Goal: Information Seeking & Learning: Check status

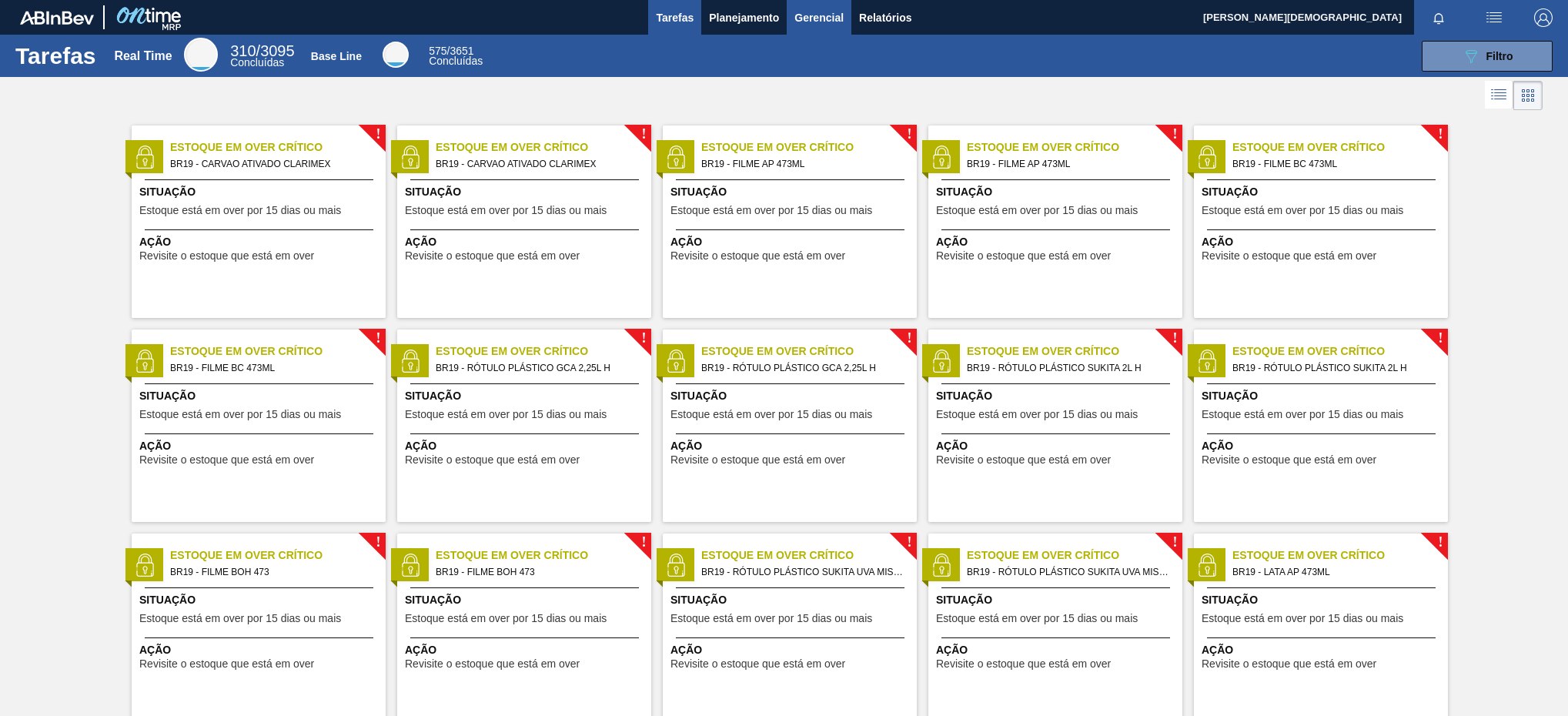
click at [811, 26] on button "Gerencial" at bounding box center [819, 18] width 65 height 35
click at [765, 15] on div at bounding box center [784, 358] width 1568 height 716
click at [753, 21] on span "Planejamento" at bounding box center [744, 18] width 70 height 18
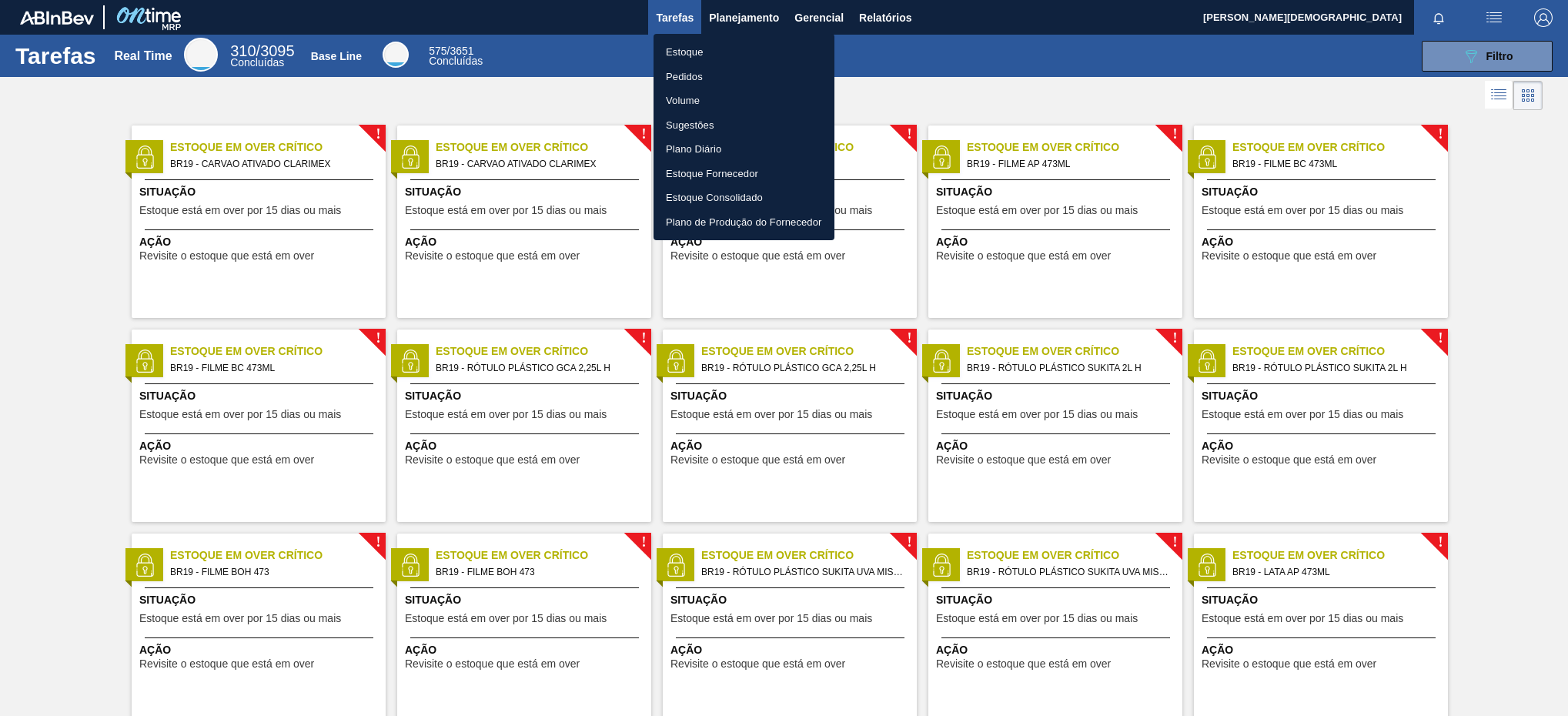
click at [732, 17] on div at bounding box center [784, 358] width 1568 height 716
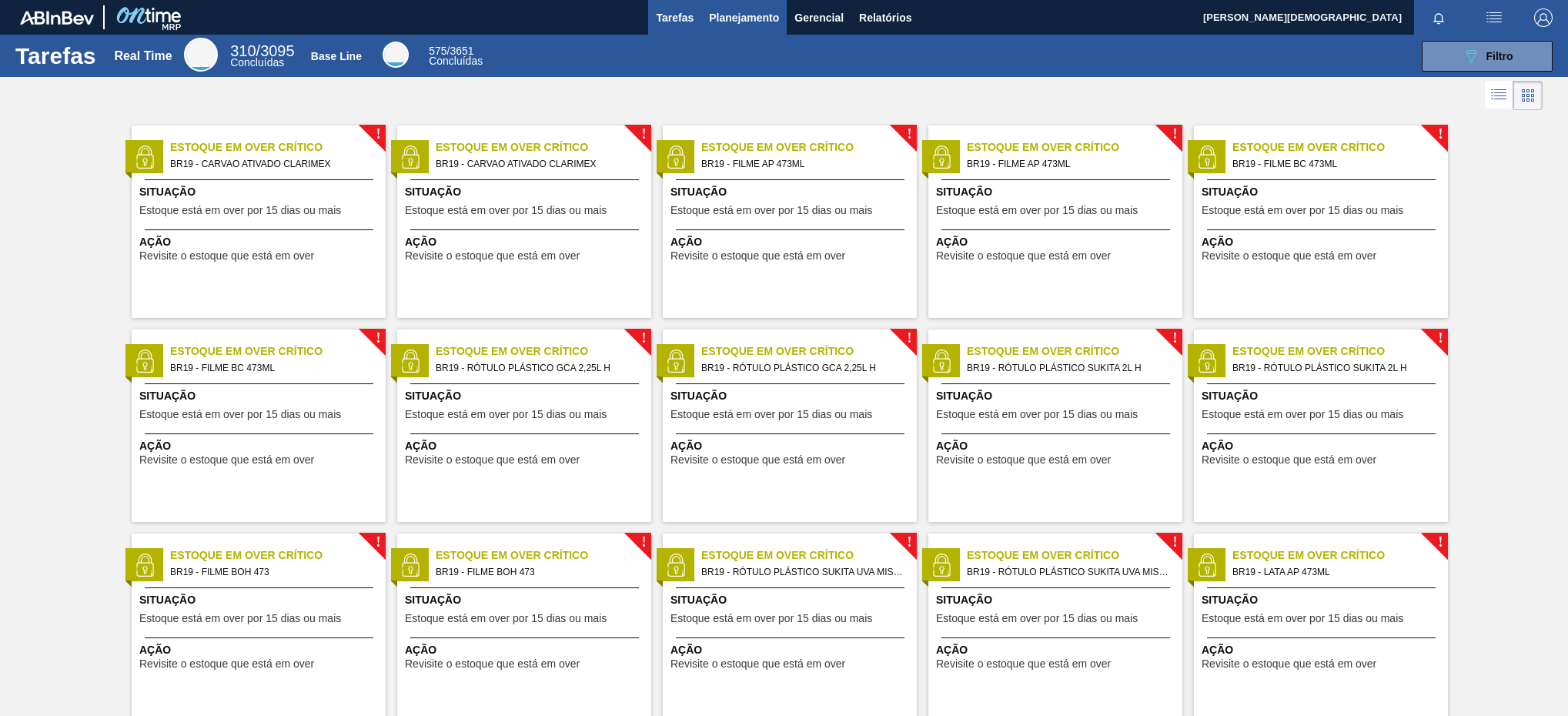
click at [742, 15] on span "Planejamento" at bounding box center [744, 18] width 70 height 18
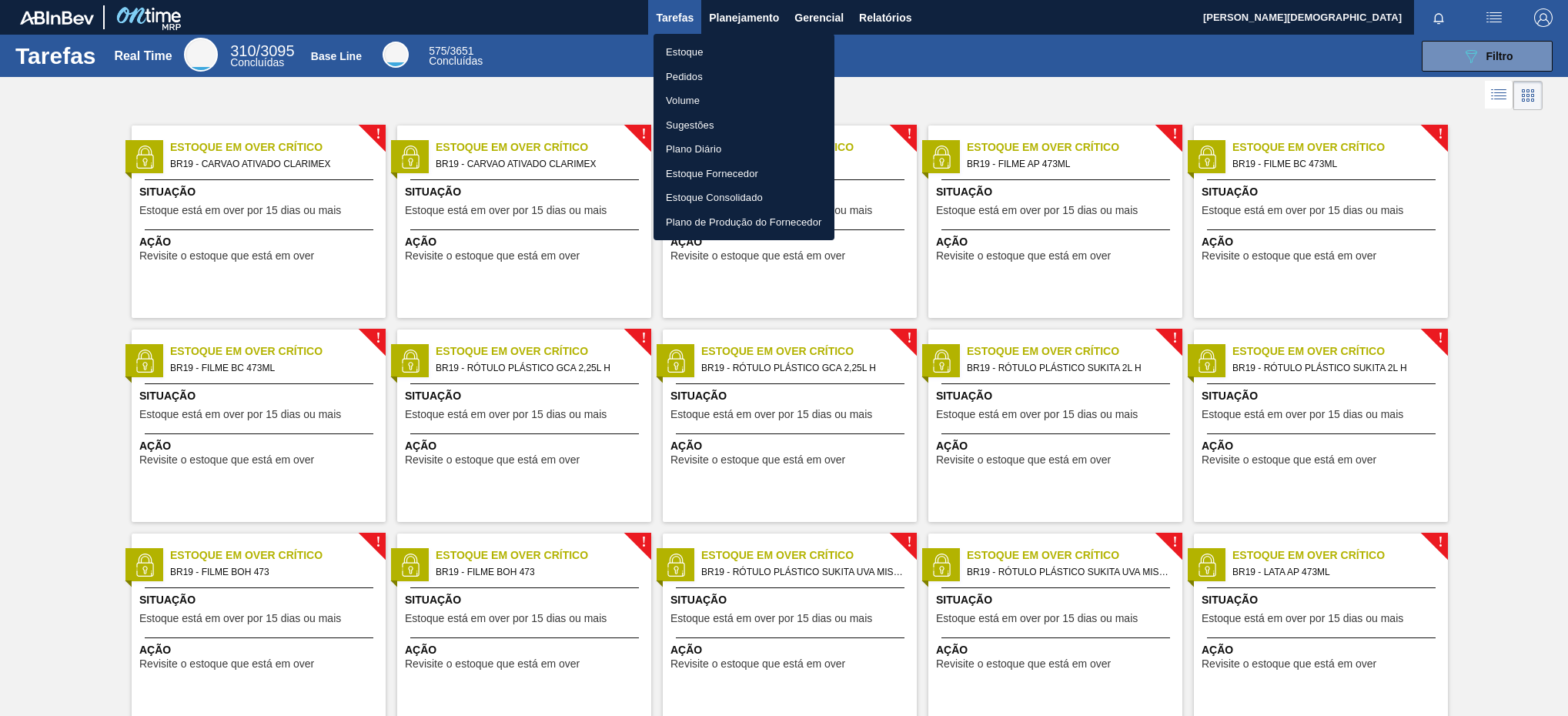
click at [732, 49] on li "Estoque" at bounding box center [744, 52] width 181 height 25
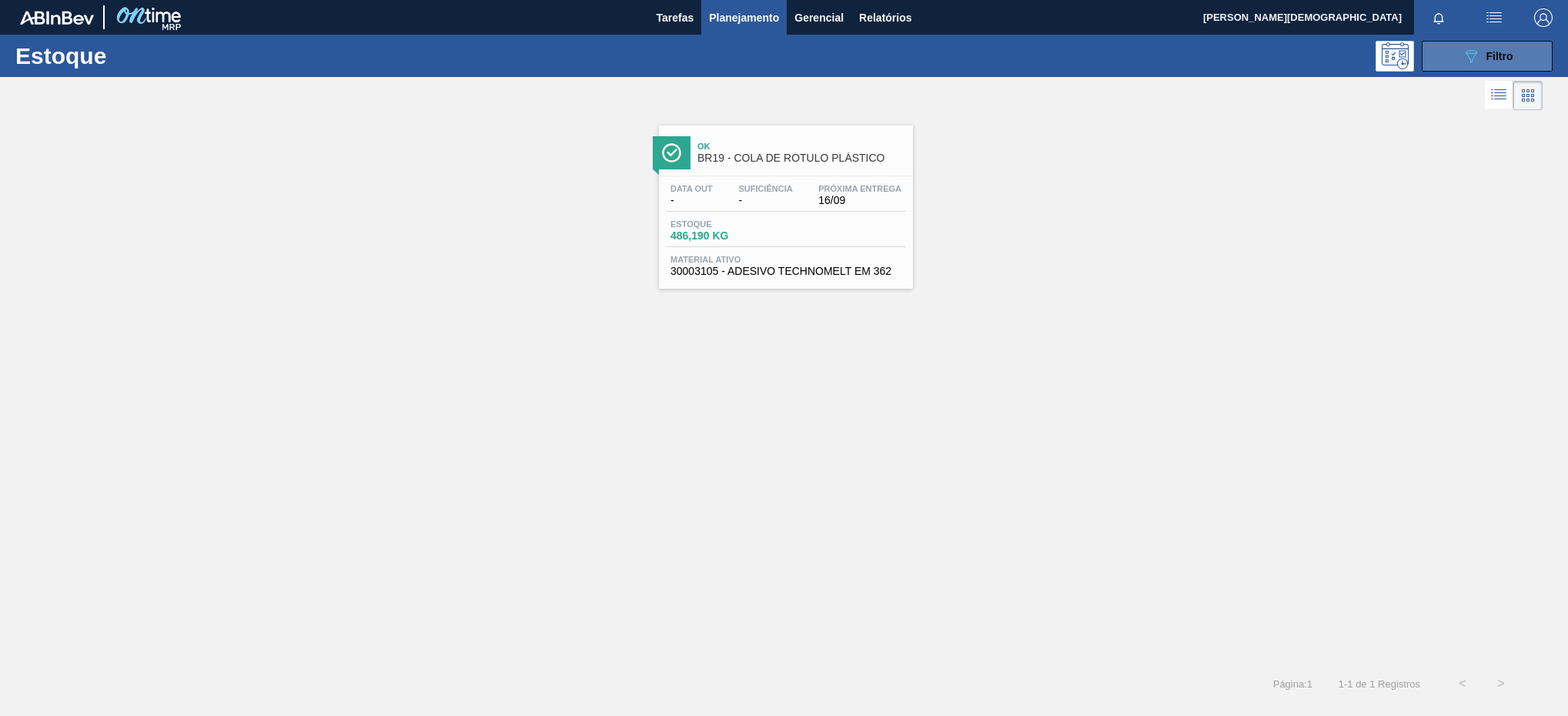
click at [1508, 61] on span "Filtro" at bounding box center [1499, 55] width 27 height 12
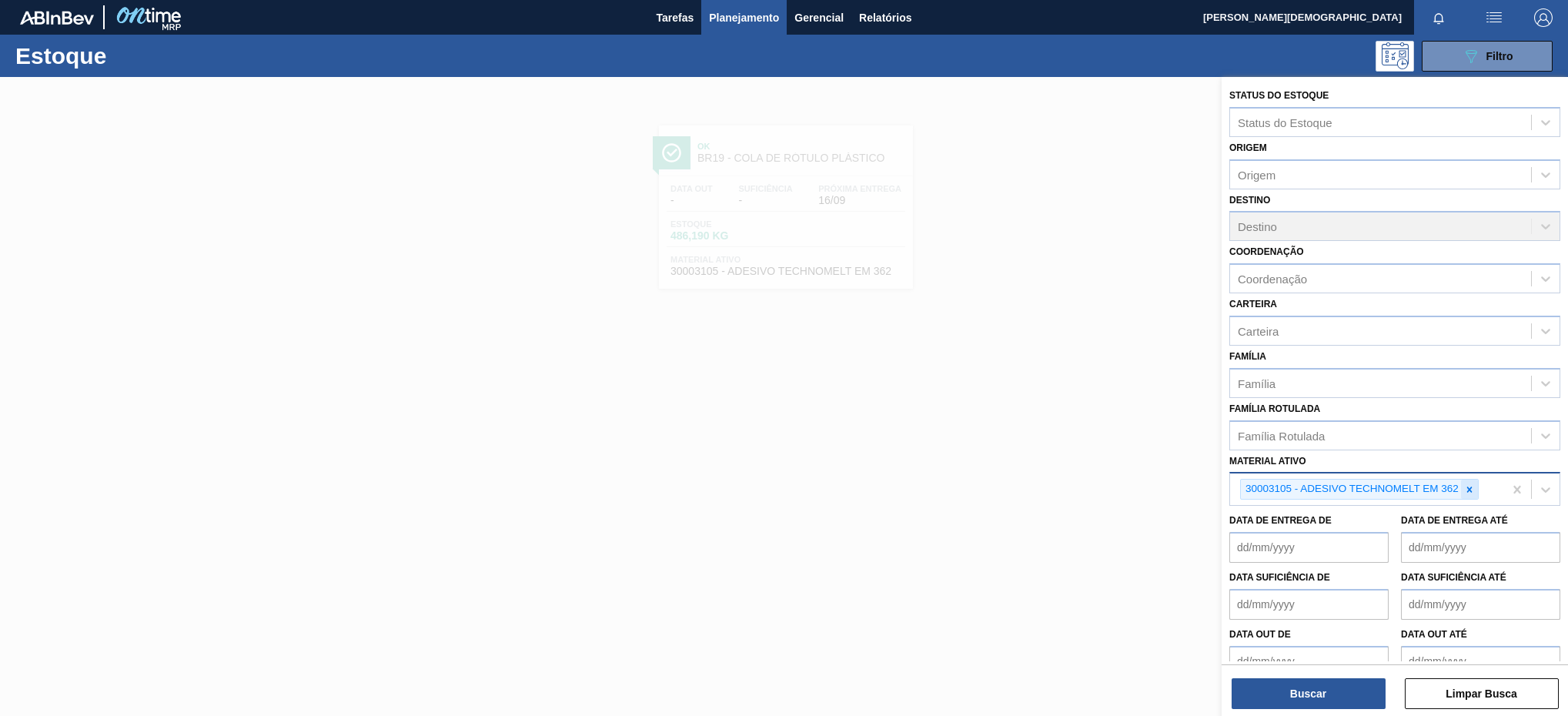
click at [1471, 492] on icon at bounding box center [1469, 490] width 6 height 6
paste ativo "30006636"
type ativo "30006636"
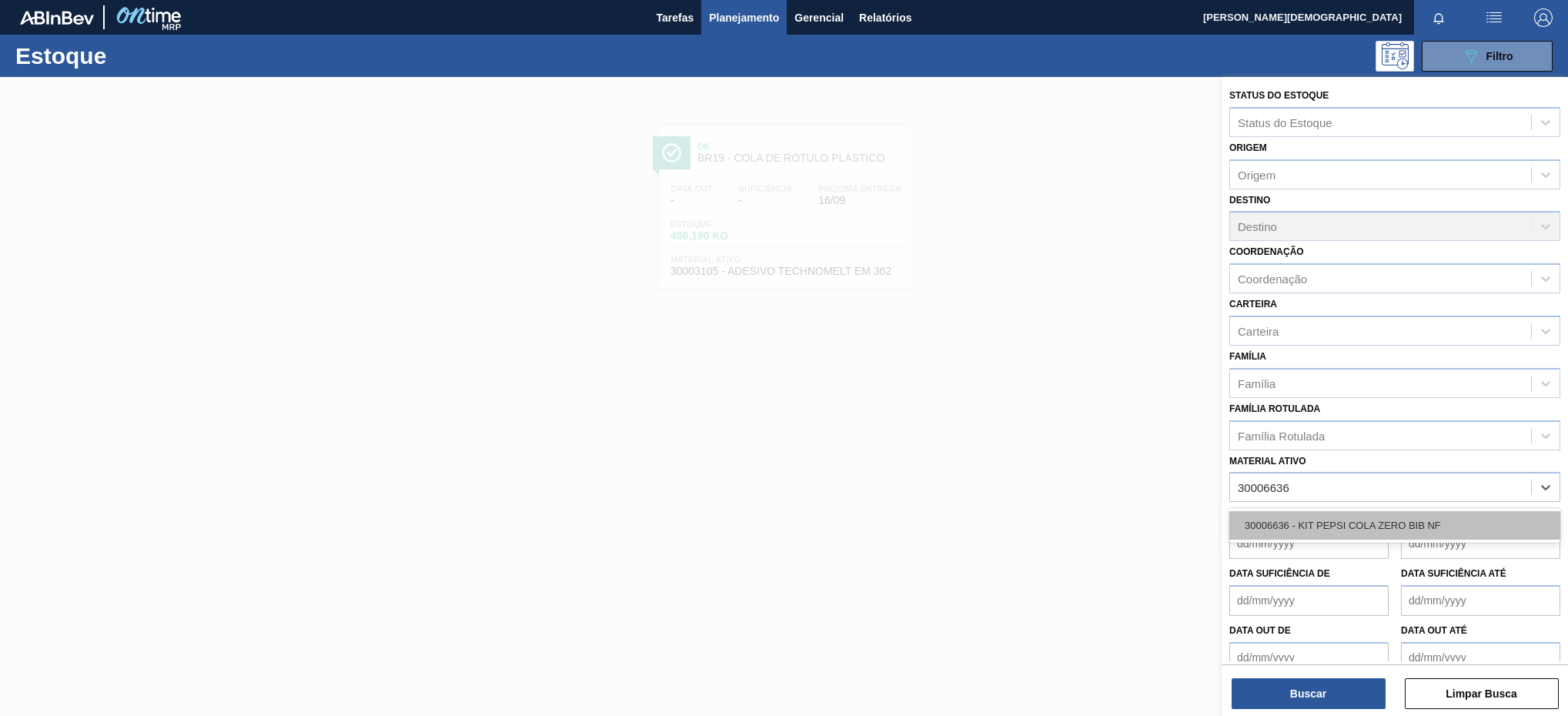
click at [1404, 516] on div "30006636 - KIT PEPSI COLA ZERO BIB NF" at bounding box center [1394, 525] width 331 height 29
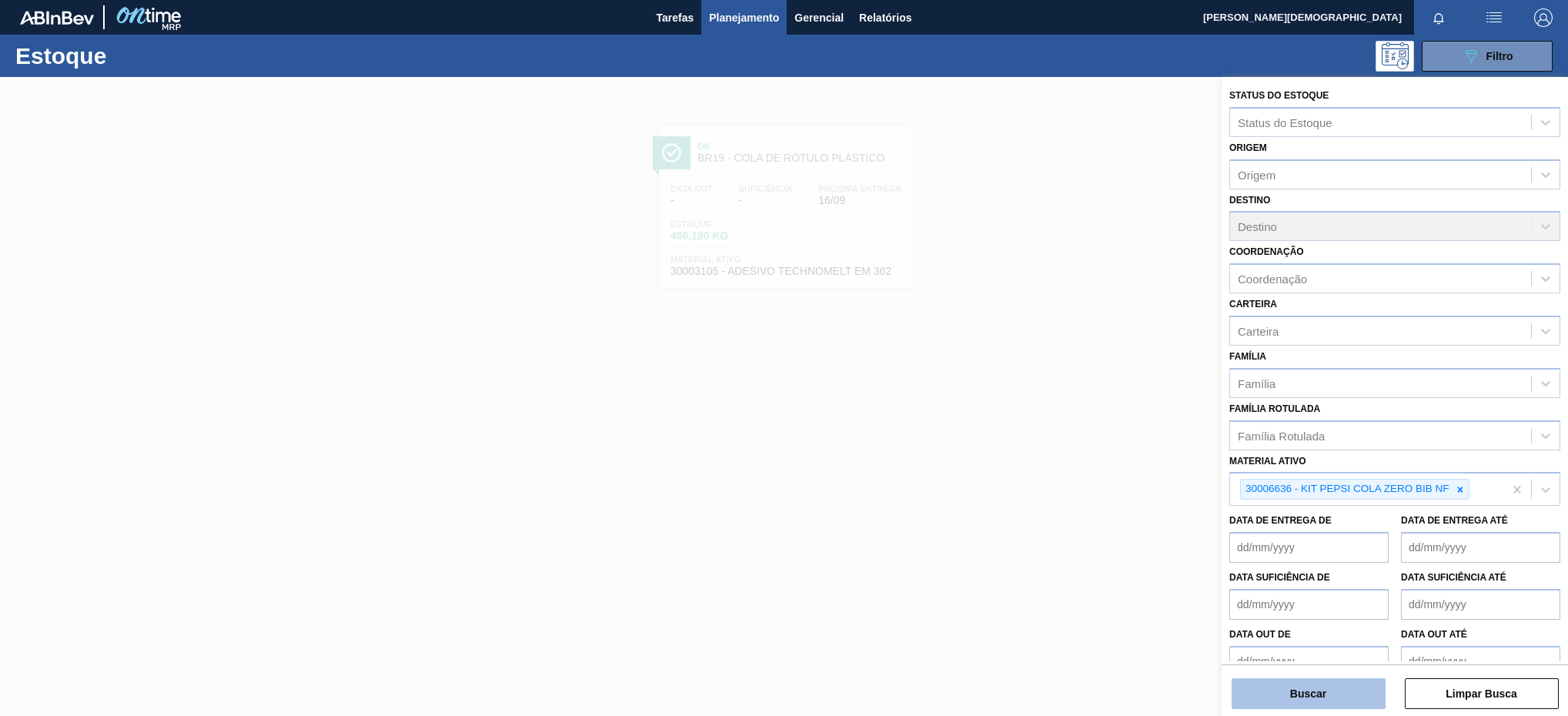
click at [1344, 698] on button "Buscar" at bounding box center [1308, 693] width 154 height 30
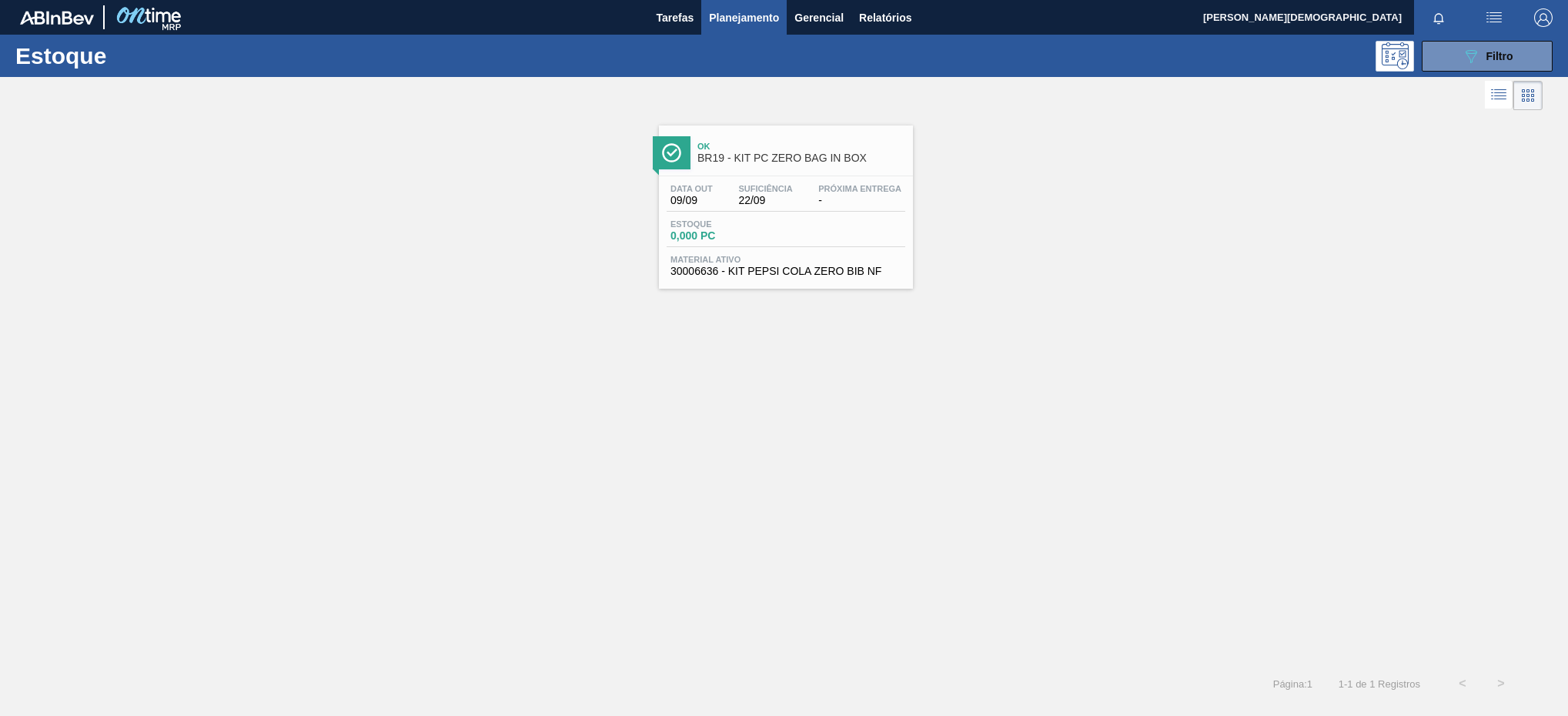
click at [834, 169] on div "Ok BR19 - KIT PC ZERO BAG IN BOX" at bounding box center [801, 153] width 208 height 35
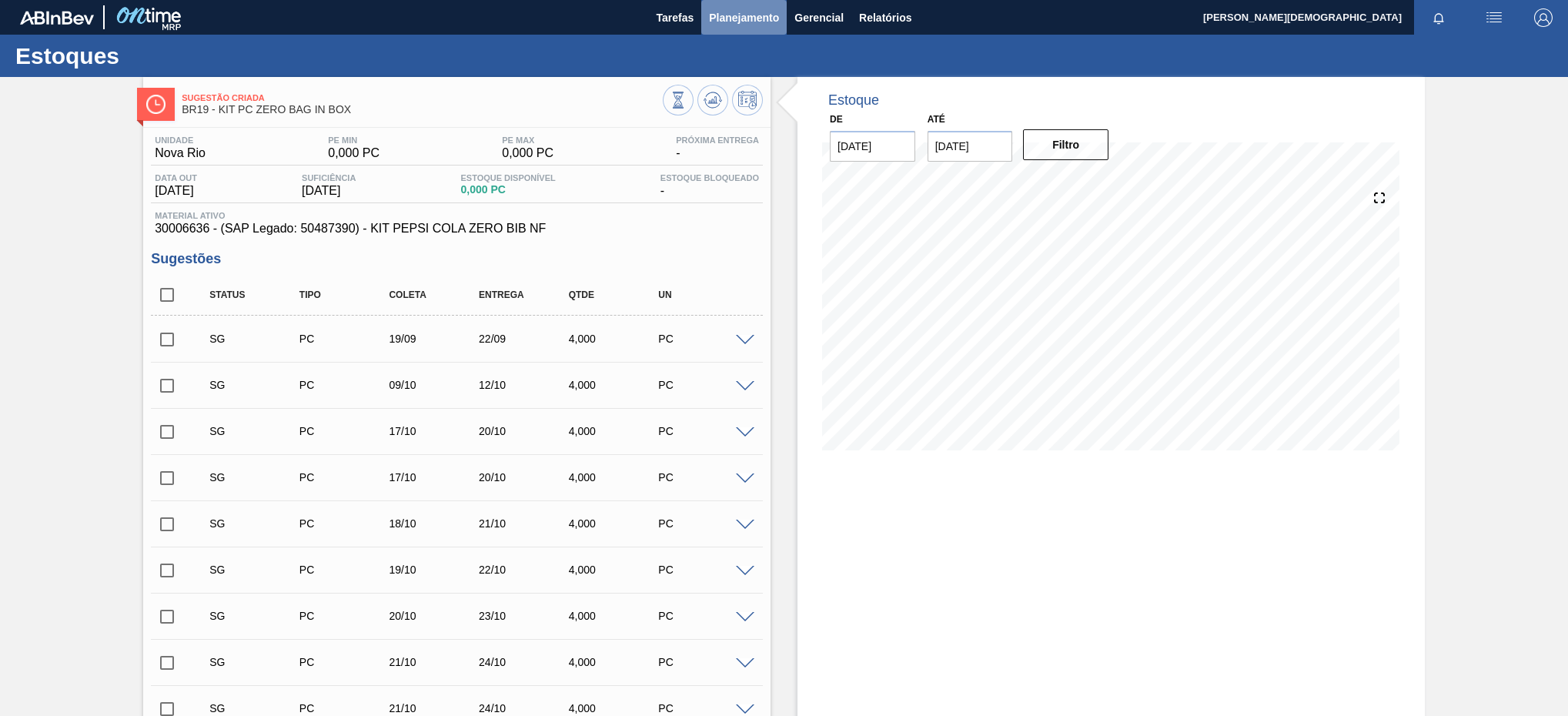
click at [753, 18] on span "Planejamento" at bounding box center [744, 18] width 70 height 18
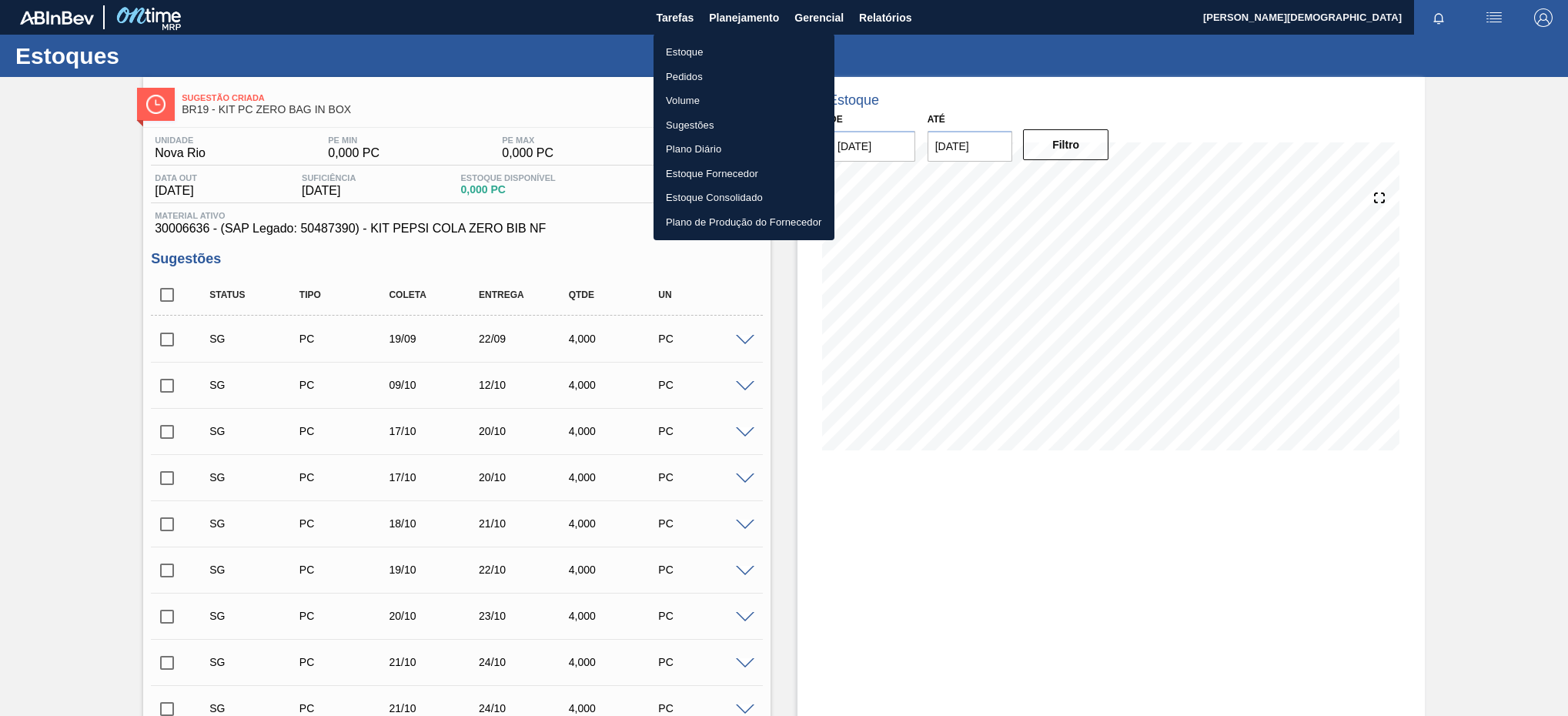
click at [695, 47] on li "Estoque" at bounding box center [744, 52] width 181 height 25
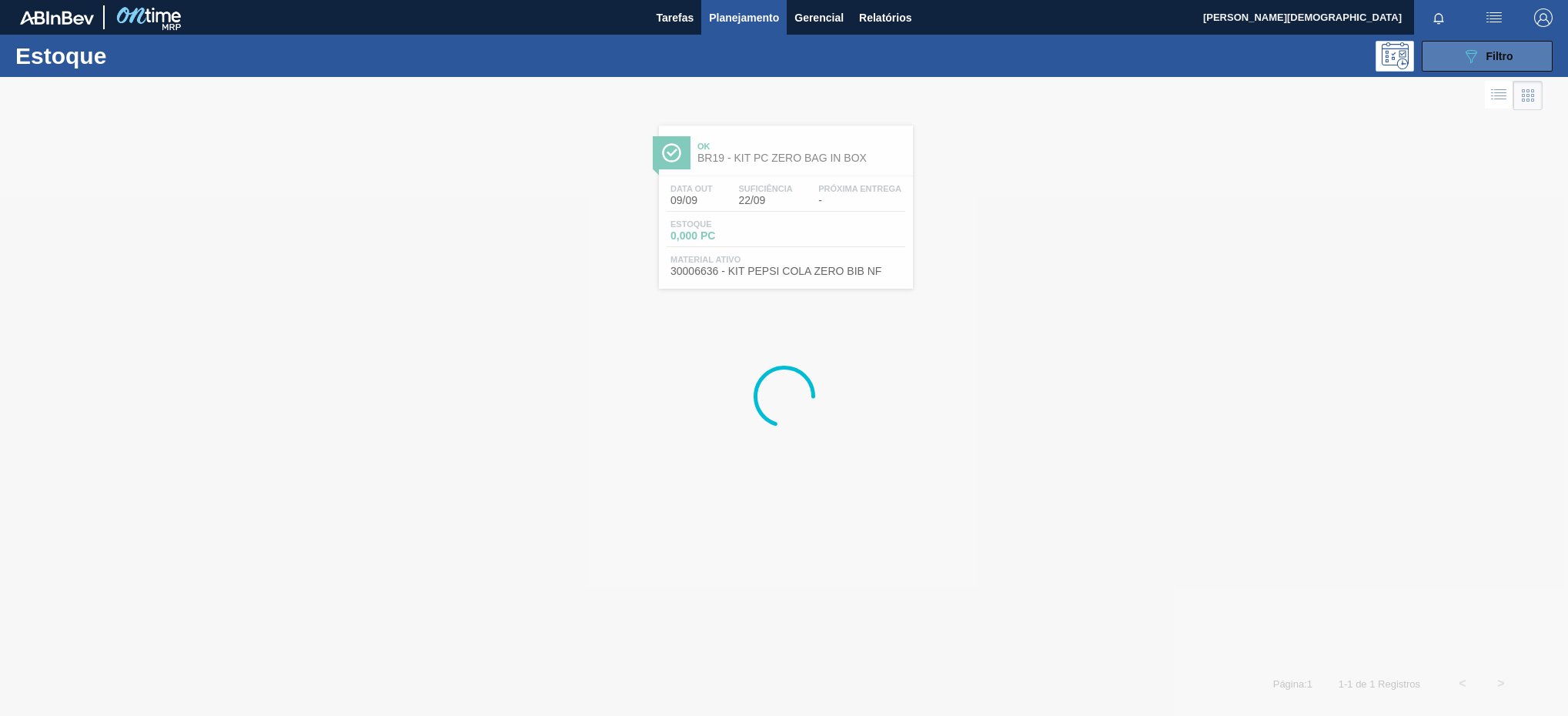
click at [1432, 63] on button "089F7B8B-B2A5-4AFE-B5C0-19BA573D28AC Filtro" at bounding box center [1487, 55] width 131 height 30
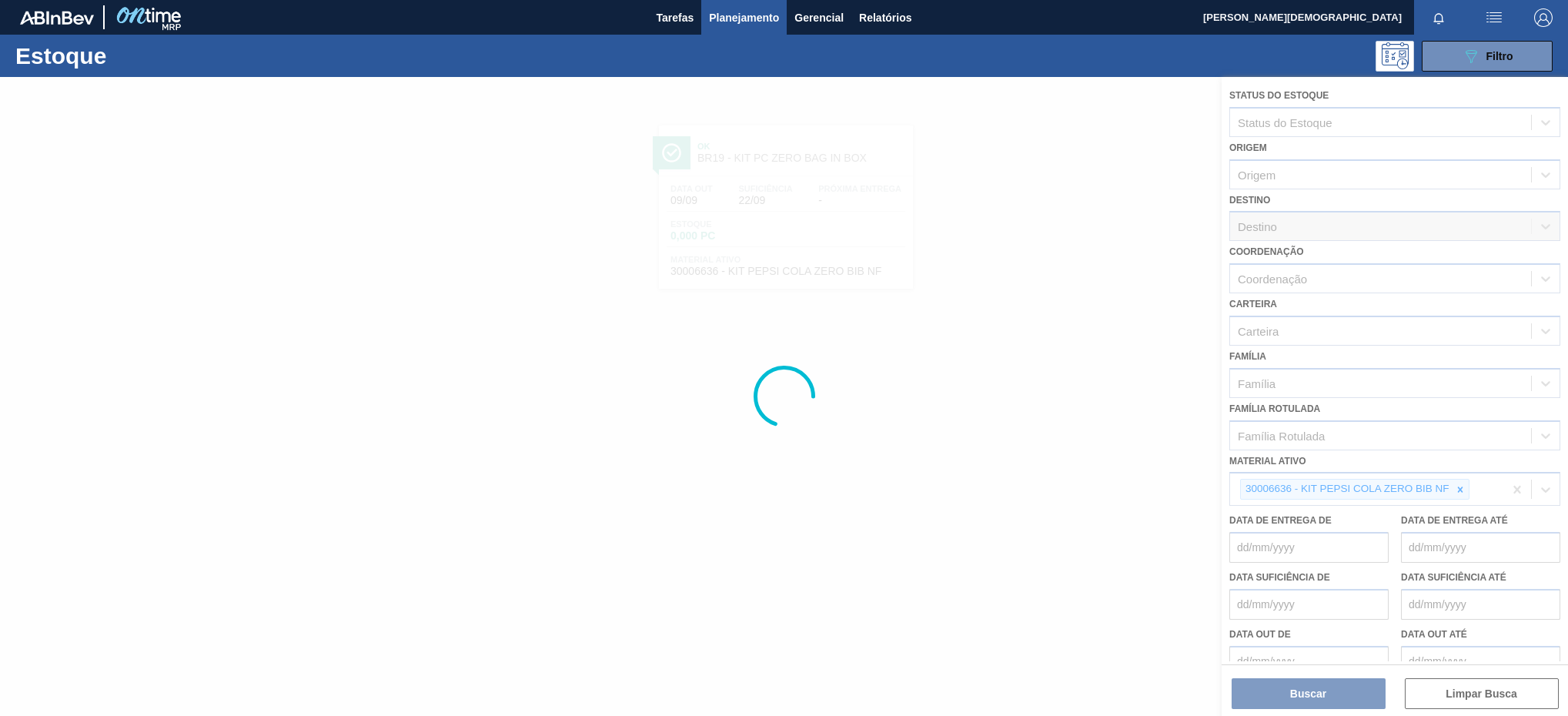
click at [1457, 488] on div at bounding box center [784, 396] width 1568 height 639
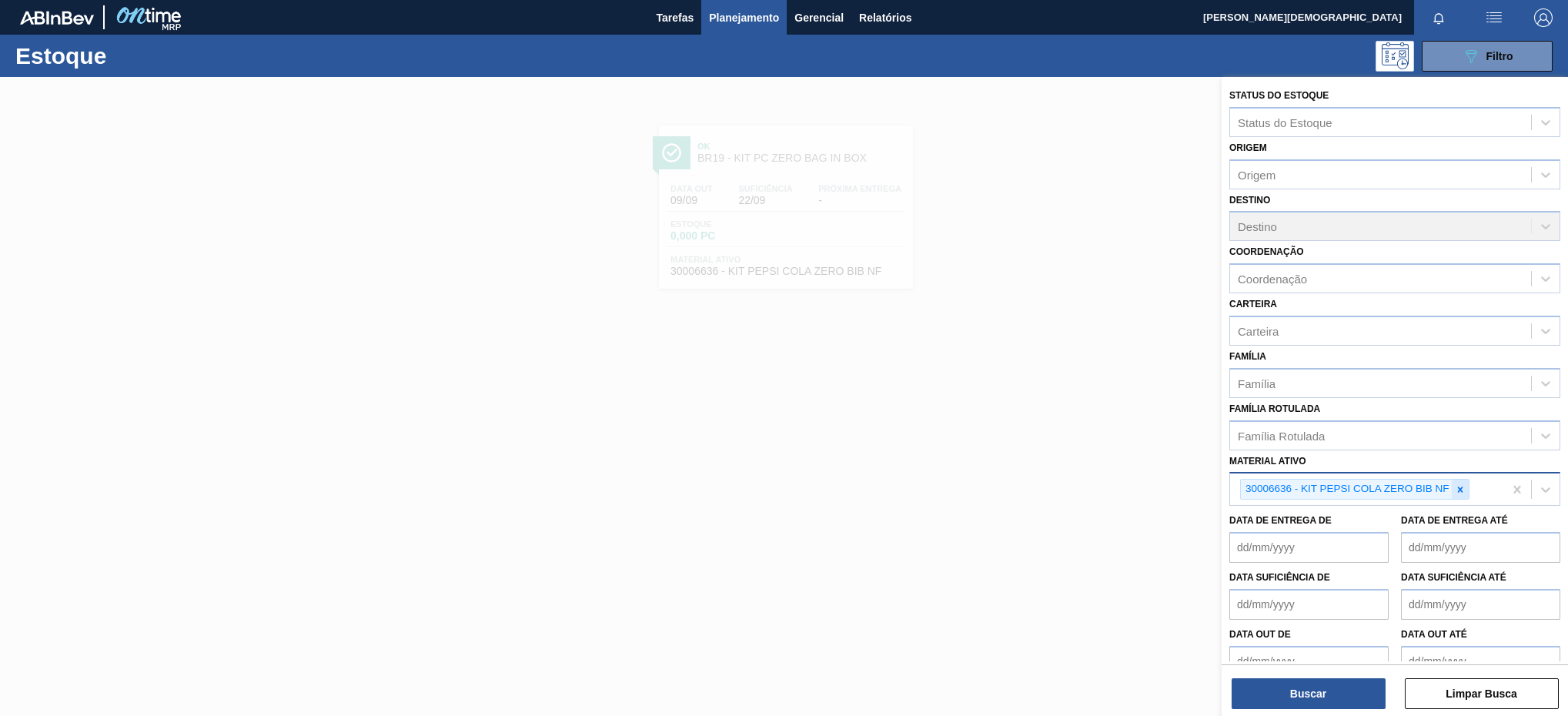
click at [1457, 488] on icon at bounding box center [1460, 490] width 11 height 11
paste ativo "30003608"
type ativo "30003608"
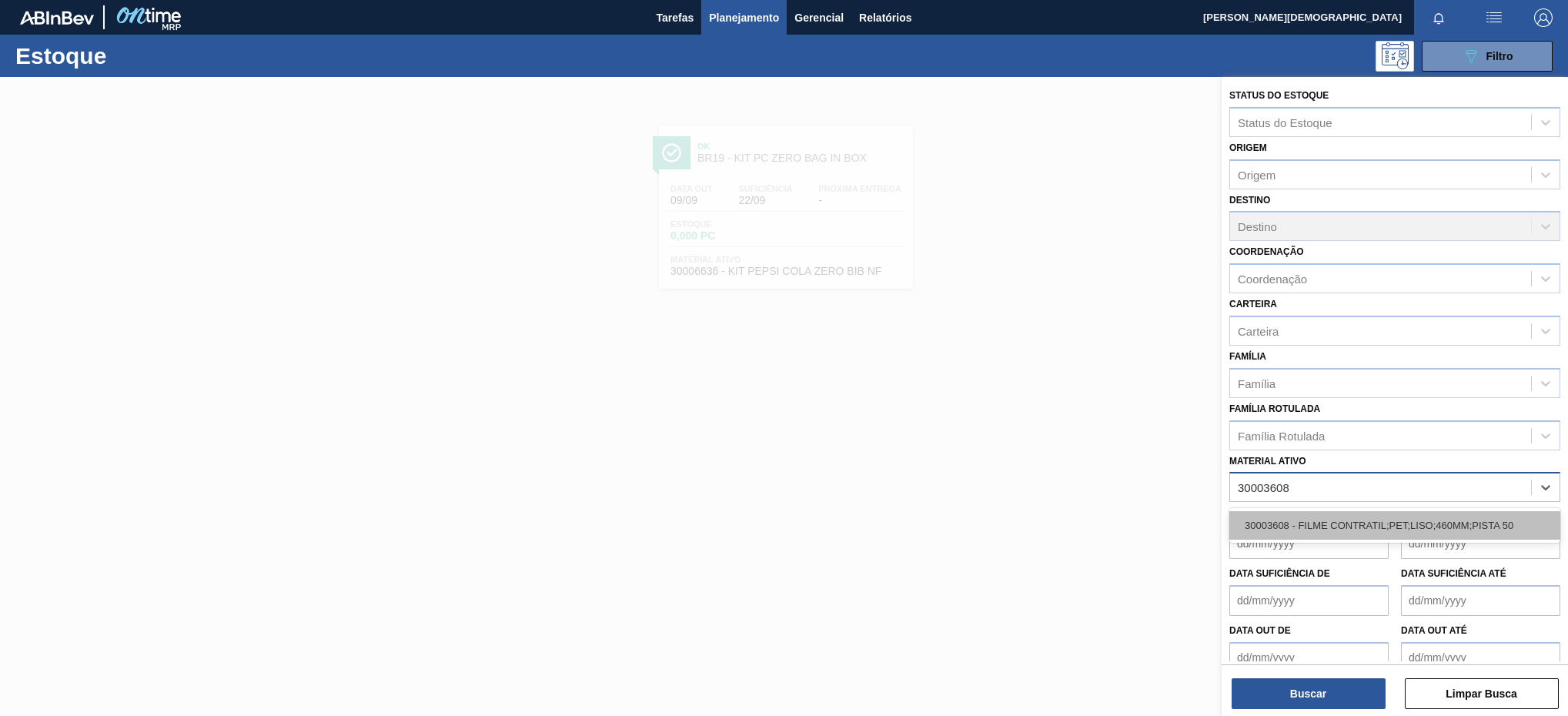
click at [1393, 536] on div "30003608 - FILME CONTRATIL;PET;LISO;460MM;PISTA 50" at bounding box center [1394, 525] width 331 height 29
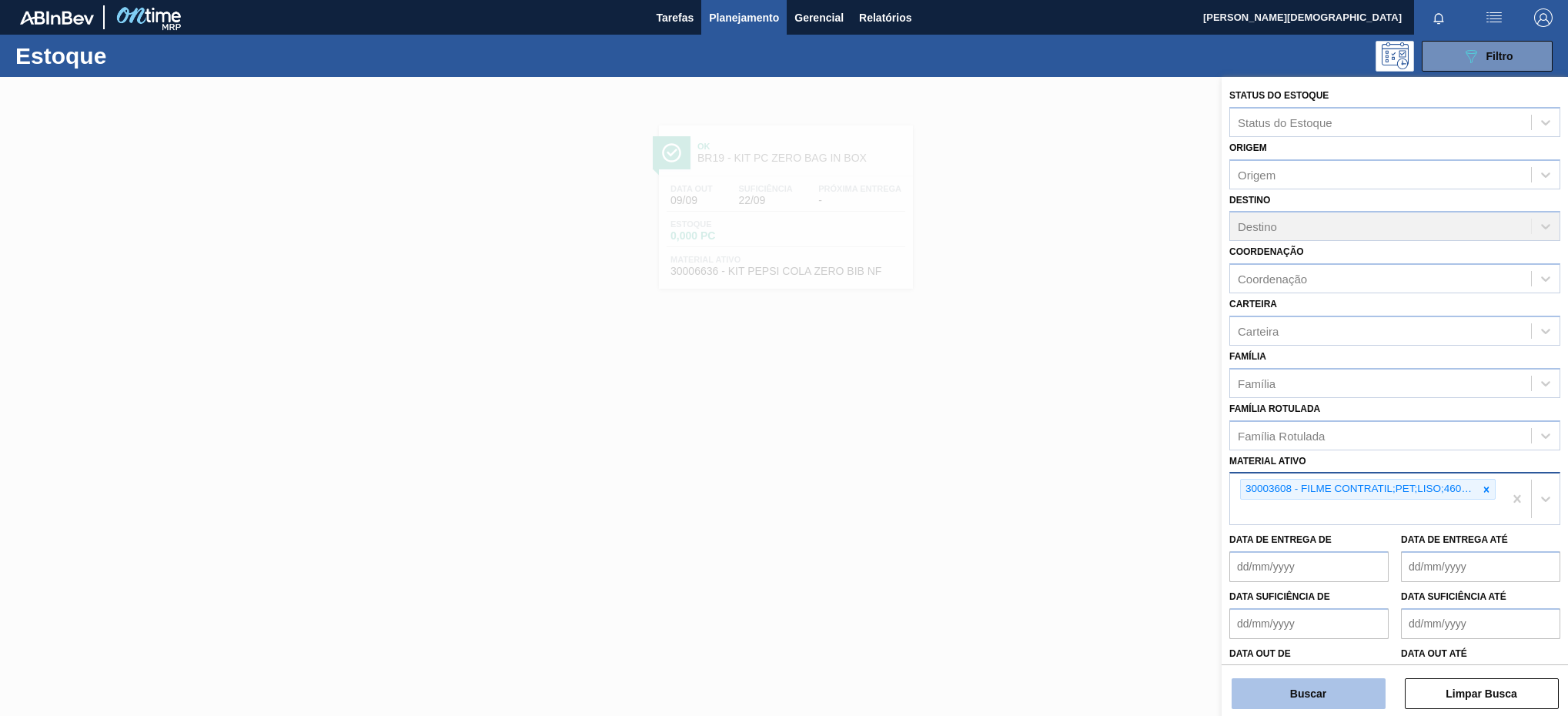
click at [1346, 698] on button "Buscar" at bounding box center [1308, 693] width 154 height 30
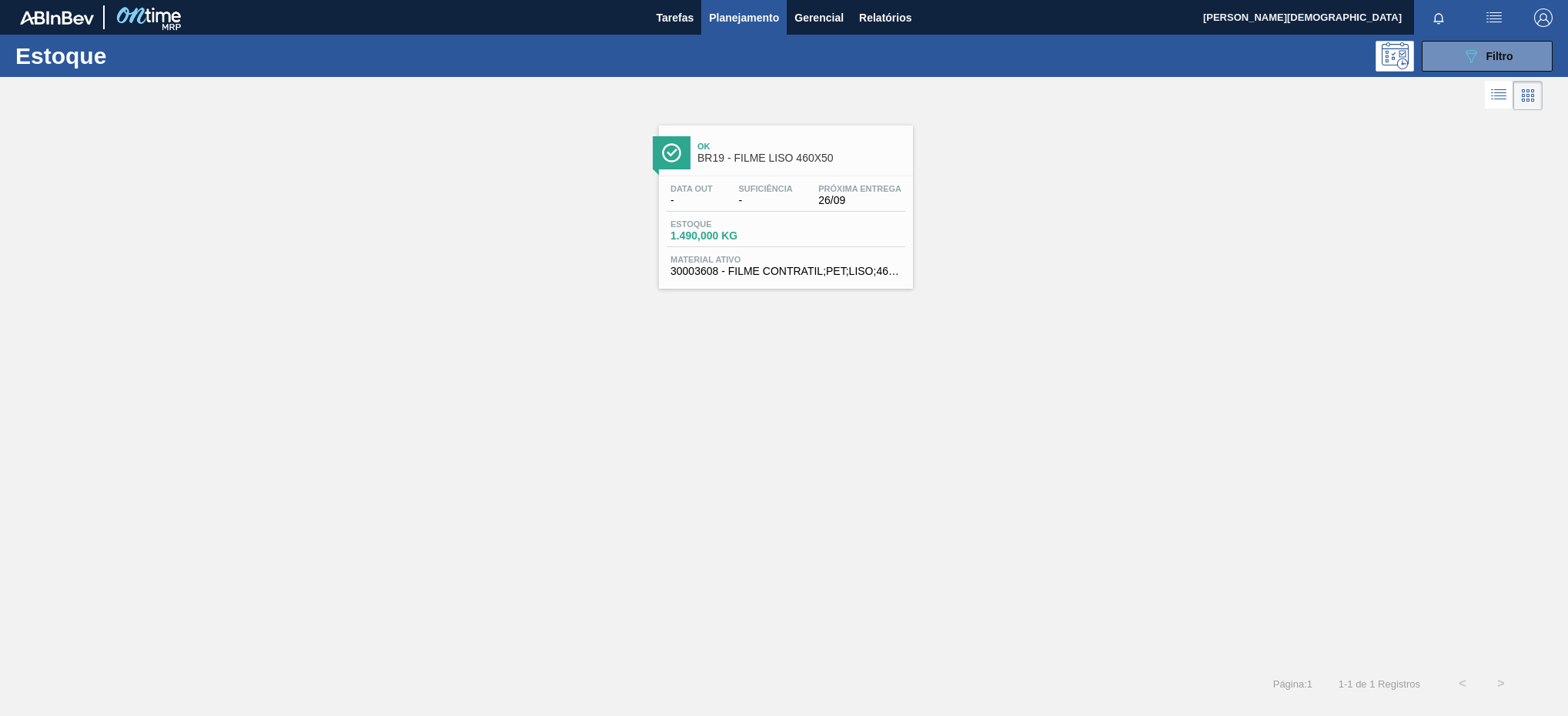
click at [776, 225] on span "Estoque" at bounding box center [724, 225] width 108 height 9
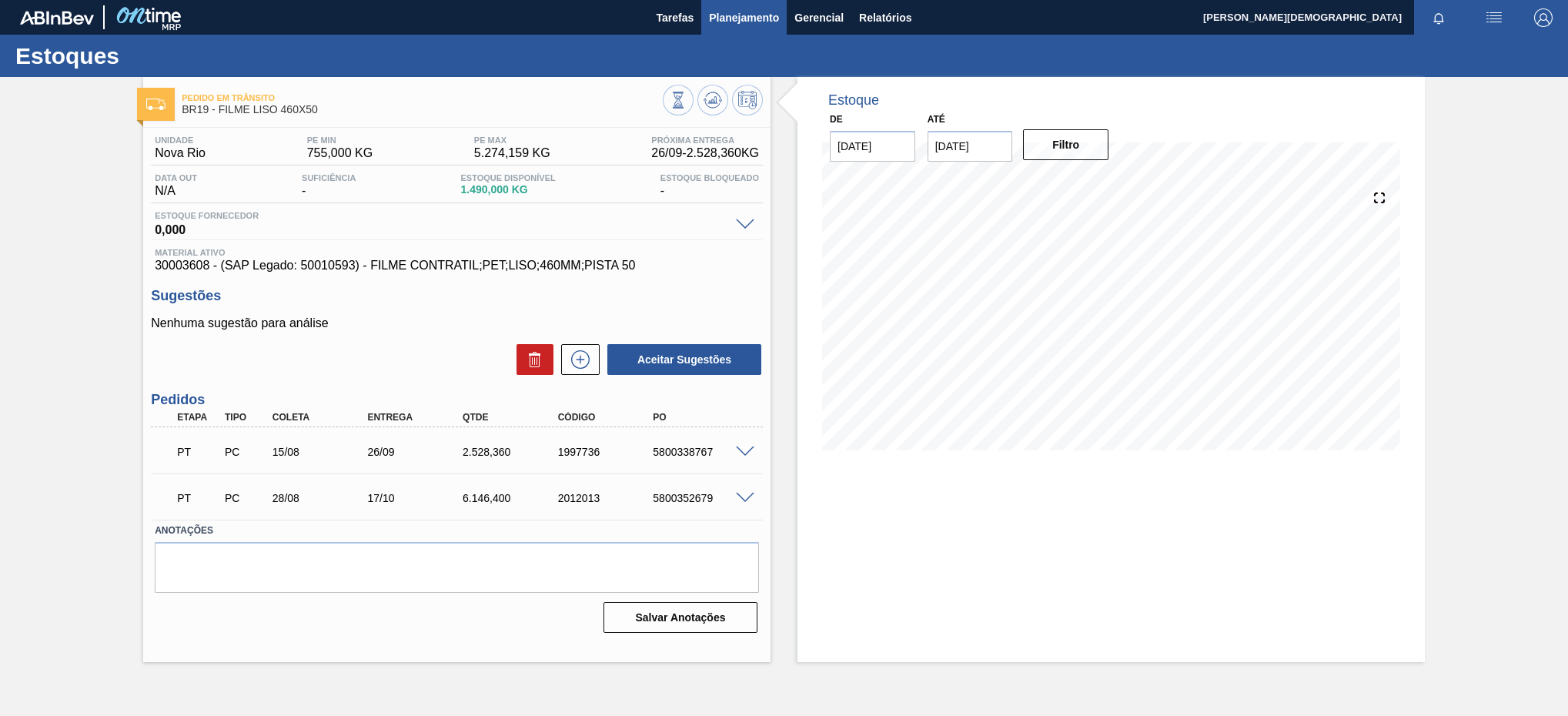
click at [757, 23] on span "Planejamento" at bounding box center [744, 18] width 70 height 18
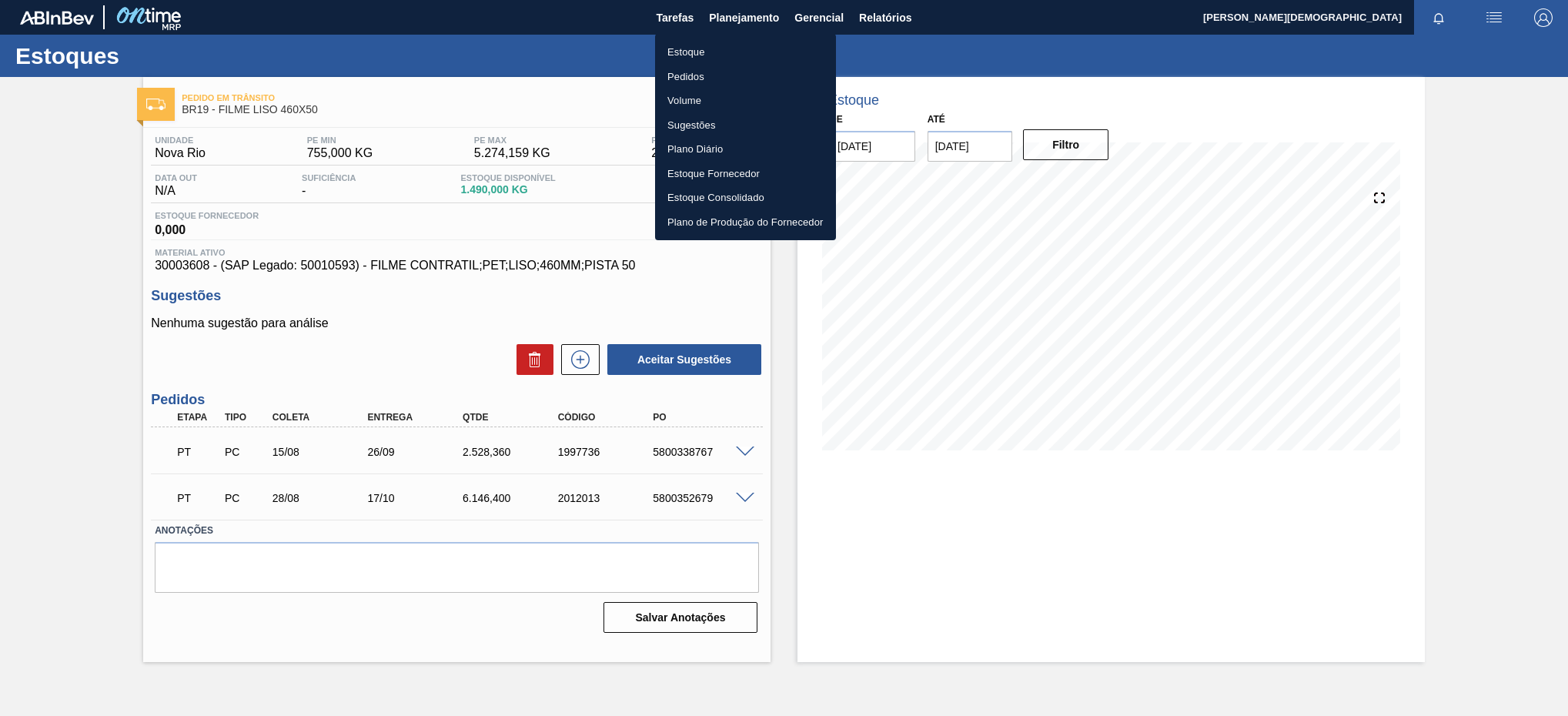
click at [689, 47] on li "Estoque" at bounding box center [745, 52] width 181 height 25
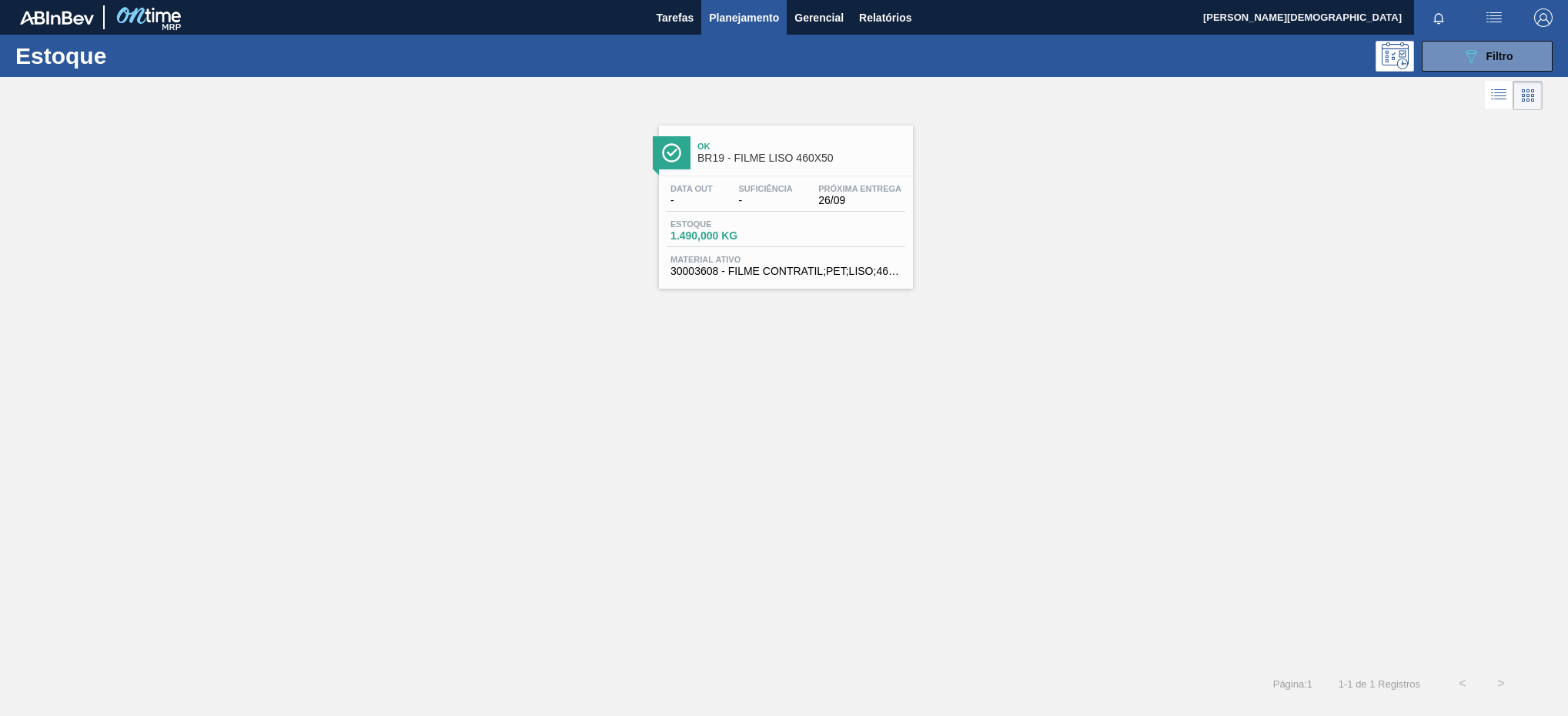
drag, startPoint x: 1505, startPoint y: 49, endPoint x: 1501, endPoint y: 89, distance: 40.2
click at [1503, 54] on div "089F7B8B-B2A5-4AFE-B5C0-19BA573D28AC Filtro" at bounding box center [1488, 56] width 52 height 18
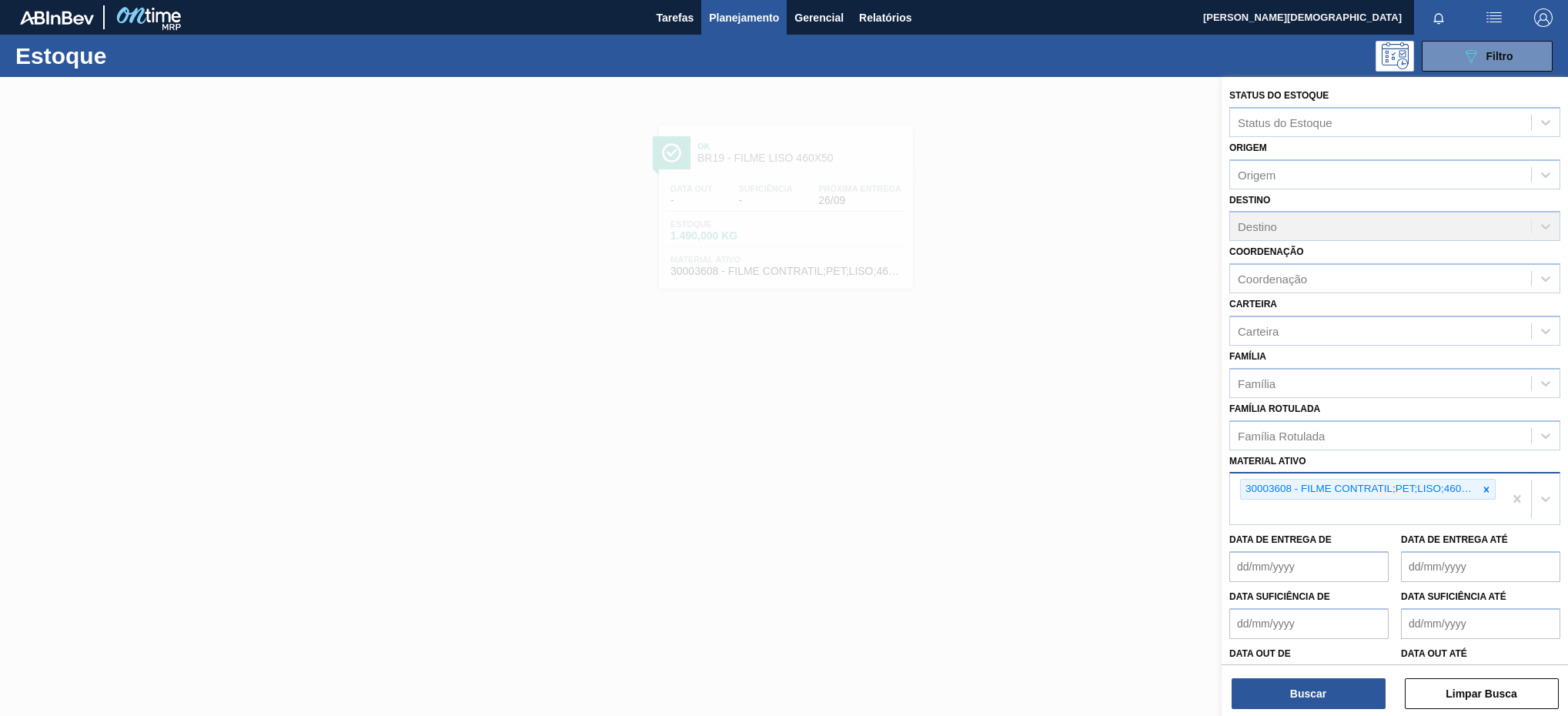
click at [1480, 492] on icon at bounding box center [1486, 490] width 11 height 11
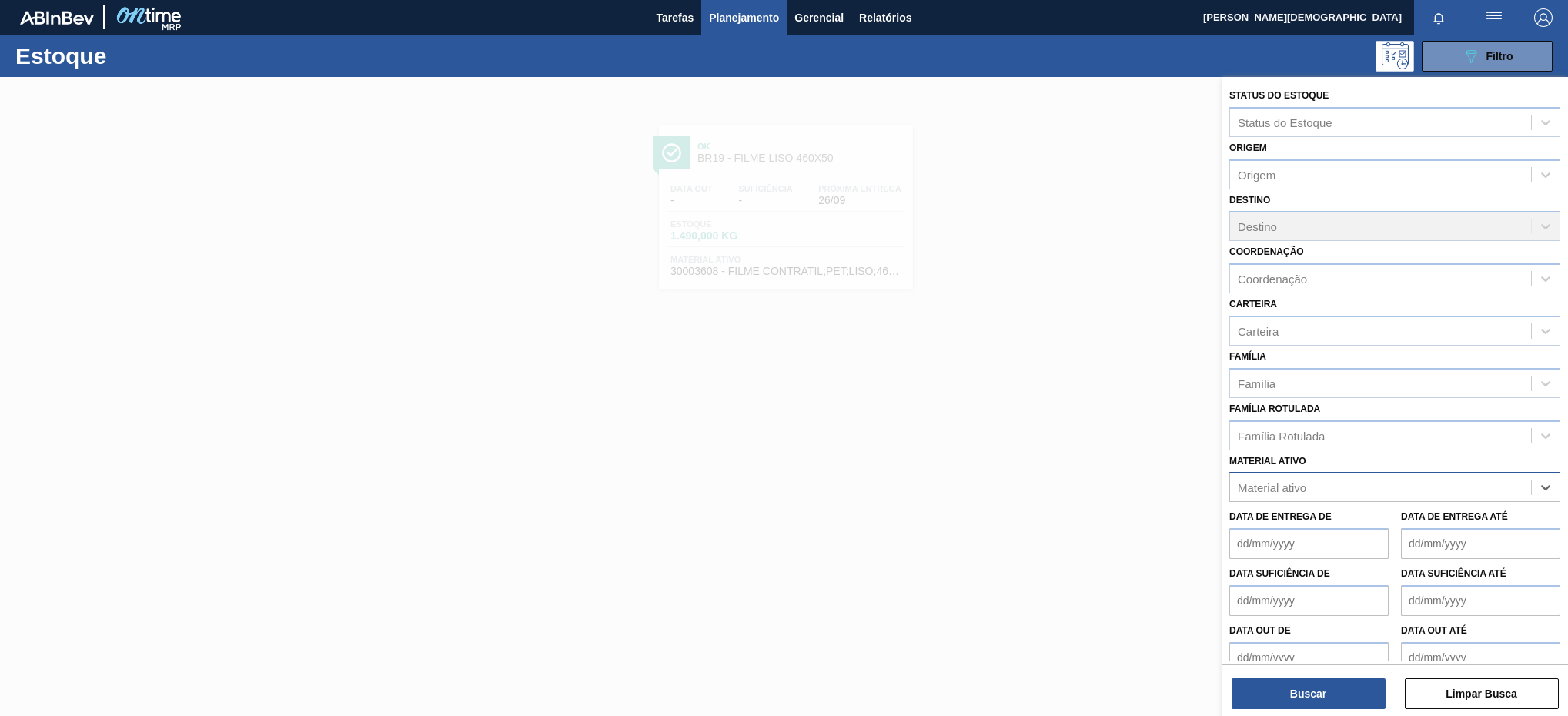
paste ativo "30034296"
type ativo "30034296"
click at [1393, 523] on div "30034296 - ROT PLAST 2L H GCAZ S CLAIM NIV25" at bounding box center [1394, 525] width 331 height 29
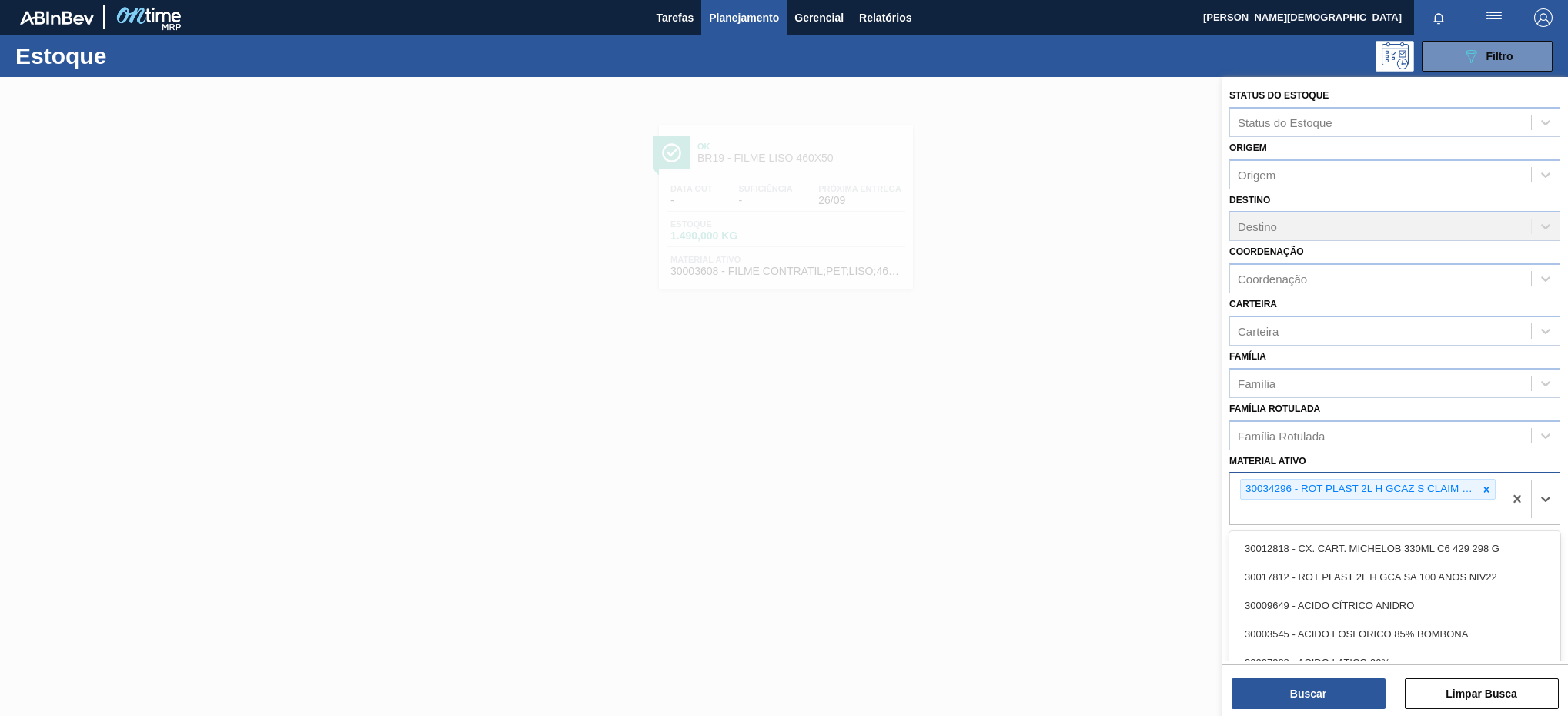
click at [1293, 508] on div "30034296 - ROT PLAST 2L H GCAZ S CLAIM NIV25" at bounding box center [1367, 499] width 273 height 51
paste ativo "30017817"
type ativo "30017817"
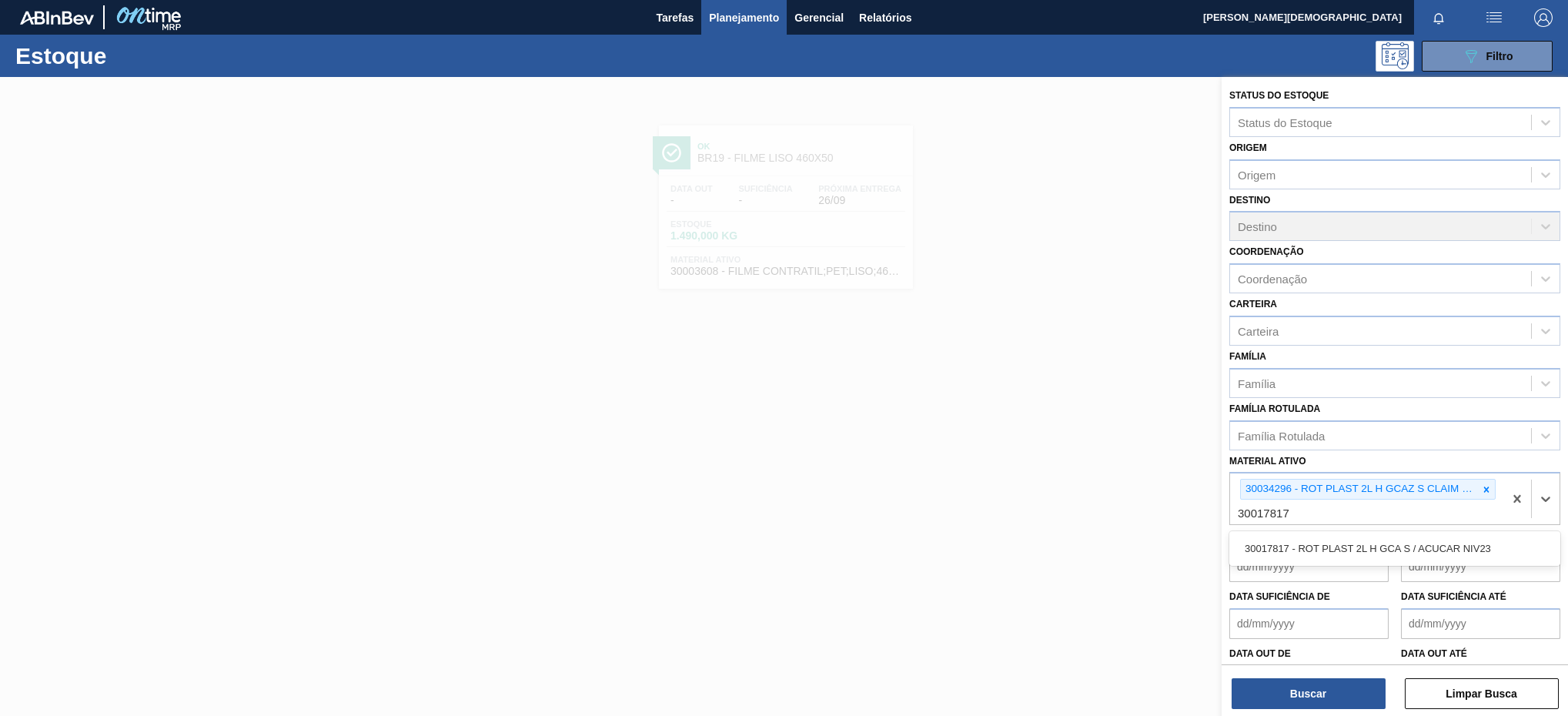
click at [1286, 552] on div "30017817 - ROT PLAST 2L H GCA S / ACUCAR NIV23" at bounding box center [1394, 548] width 331 height 29
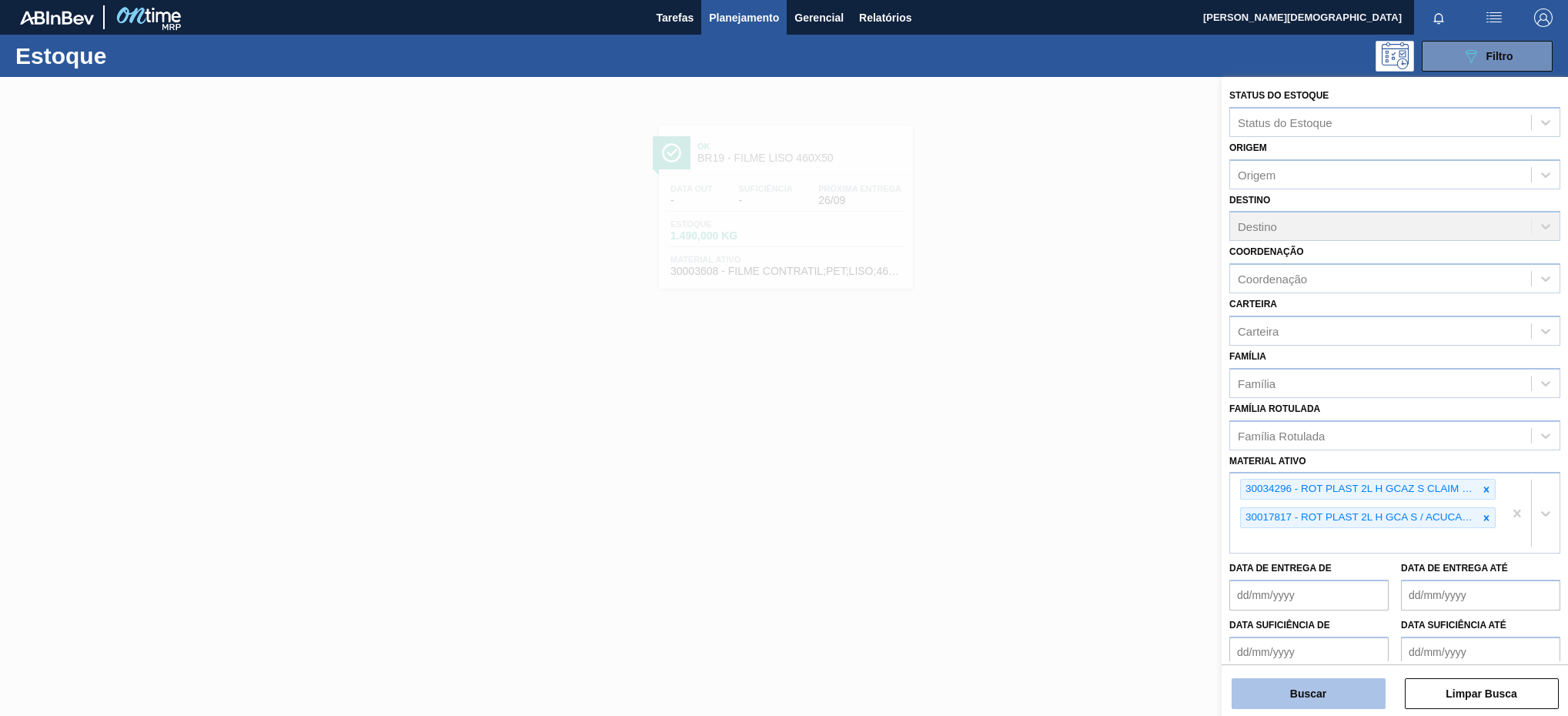
click at [1328, 710] on div "Status do Estoque Status do Estoque Origem Origem Destino Destino Coordenação C…" at bounding box center [1394, 397] width 346 height 642
click at [1328, 696] on button "Buscar" at bounding box center [1308, 693] width 154 height 30
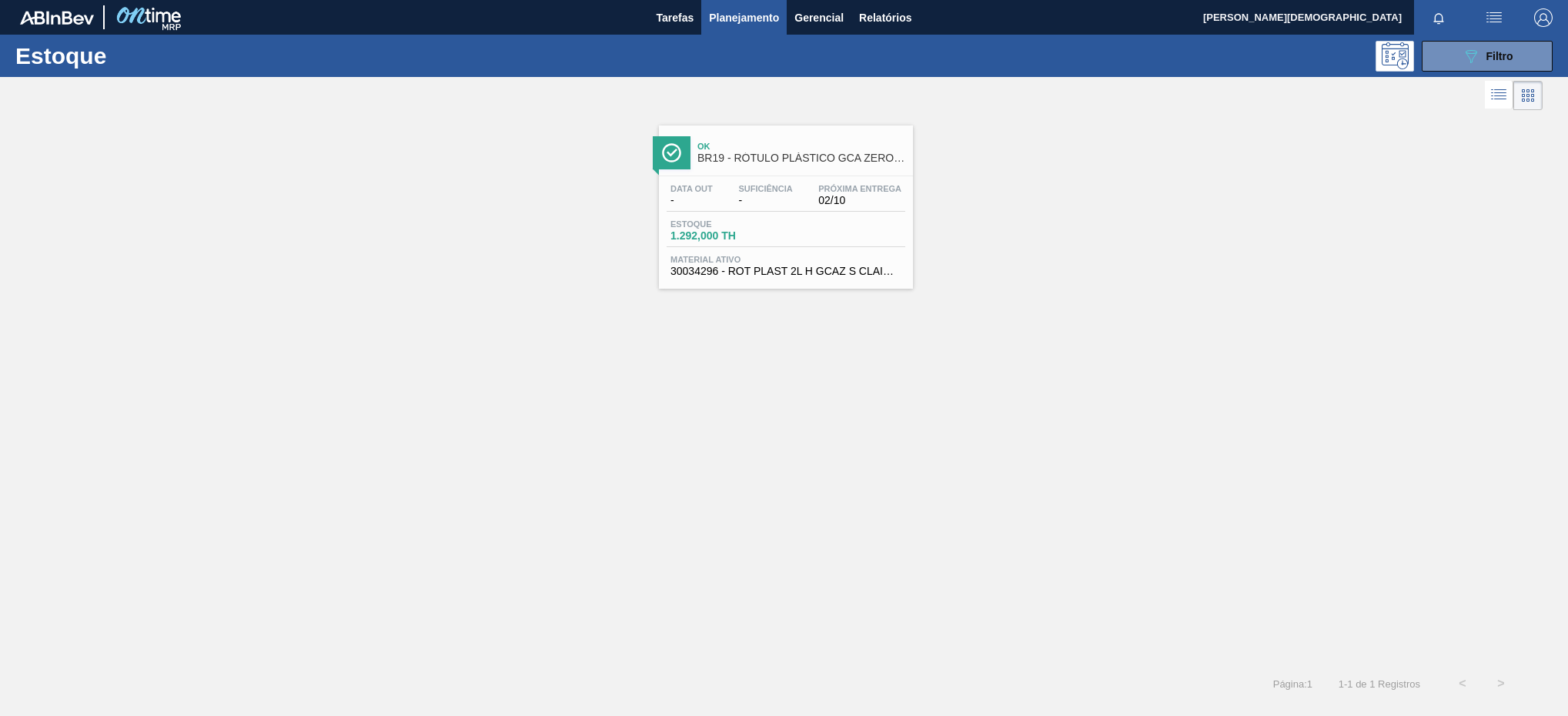
click at [829, 178] on div "Data out - Suficiência - Próxima Entrega 02/10 Estoque 1.292,000 TH Material at…" at bounding box center [785, 228] width 254 height 104
